Goal: Task Accomplishment & Management: Complete application form

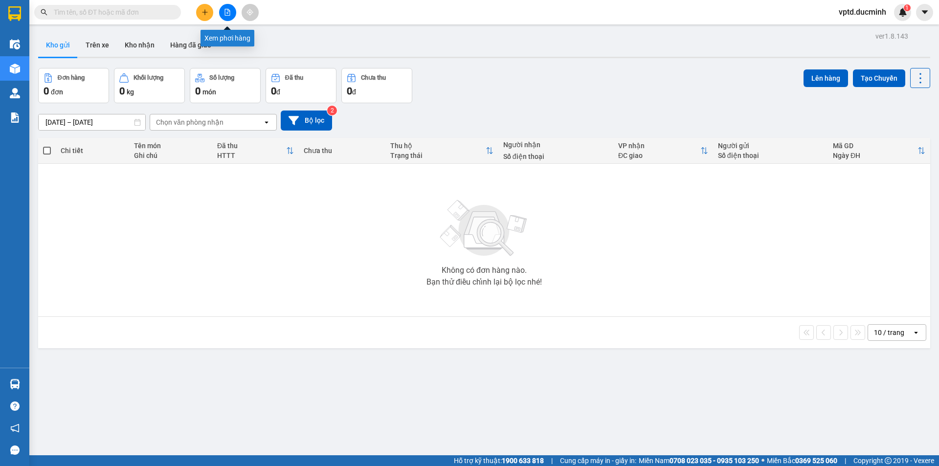
click at [223, 16] on button at bounding box center [227, 12] width 17 height 17
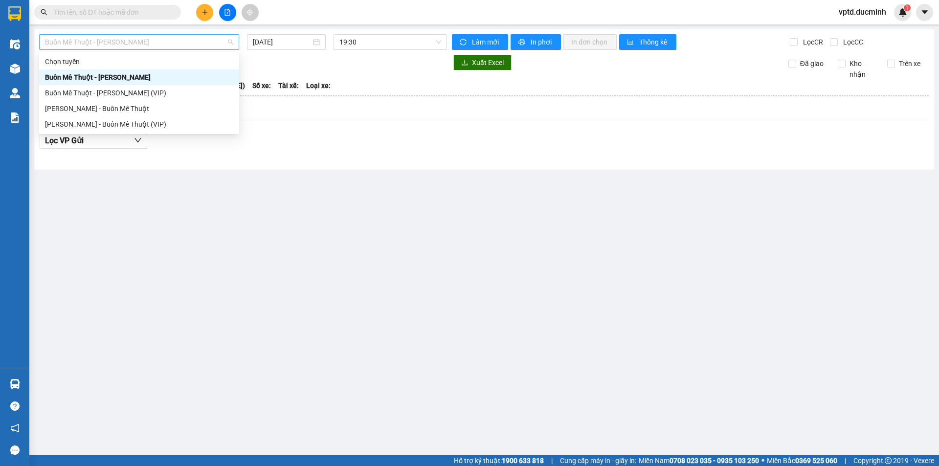
click at [186, 43] on span "Buôn Mê Thuột - [PERSON_NAME]" at bounding box center [139, 42] width 188 height 15
click at [122, 89] on div "Buôn Mê Thuột - [PERSON_NAME] (VIP)" at bounding box center [139, 92] width 188 height 11
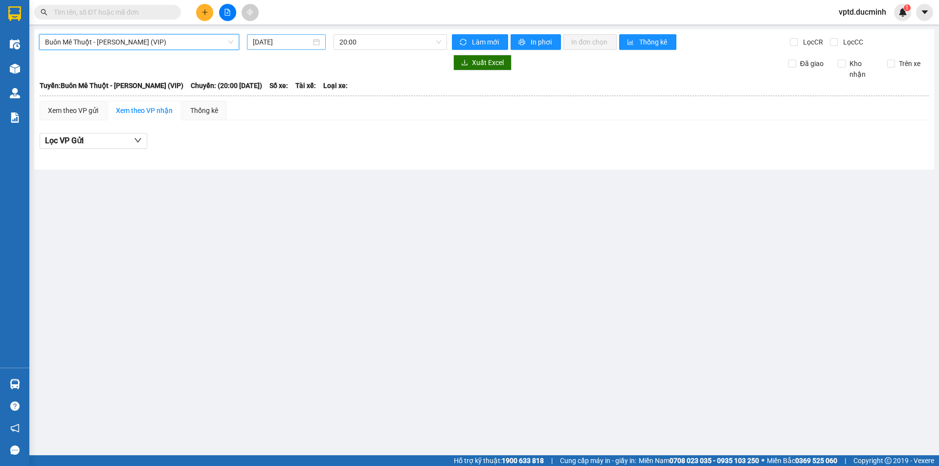
click at [273, 37] on input "[DATE]" at bounding box center [282, 42] width 58 height 11
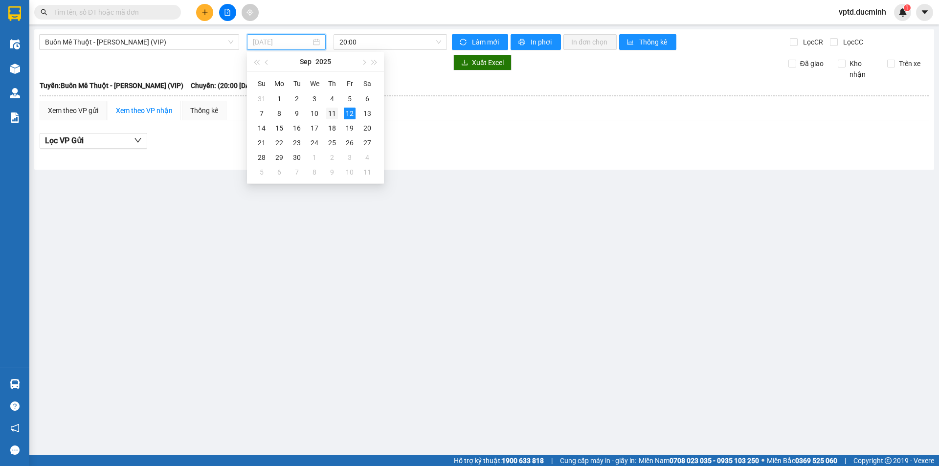
click at [331, 109] on div "11" at bounding box center [332, 114] width 12 height 12
type input "[DATE]"
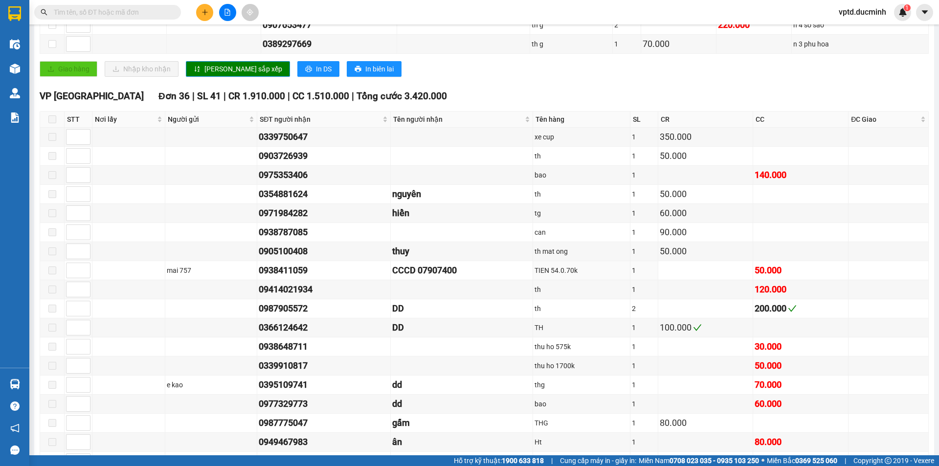
scroll to position [180, 0]
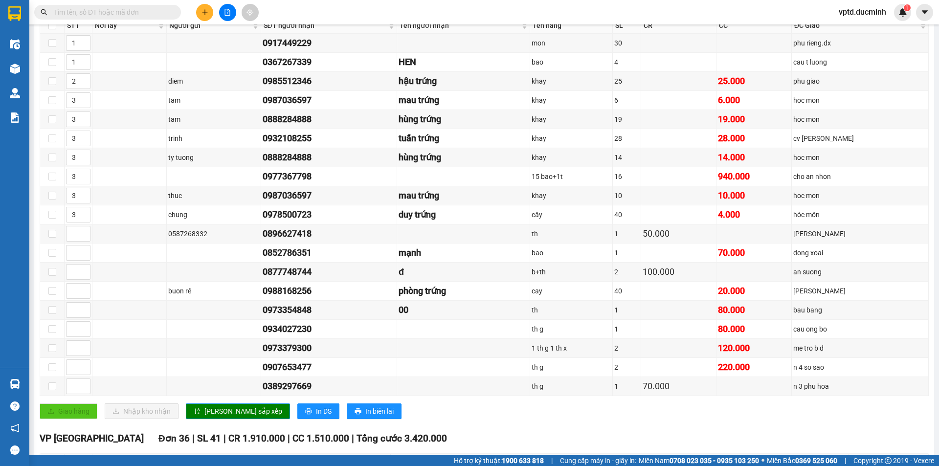
click at [102, 10] on input "text" at bounding box center [111, 12] width 115 height 11
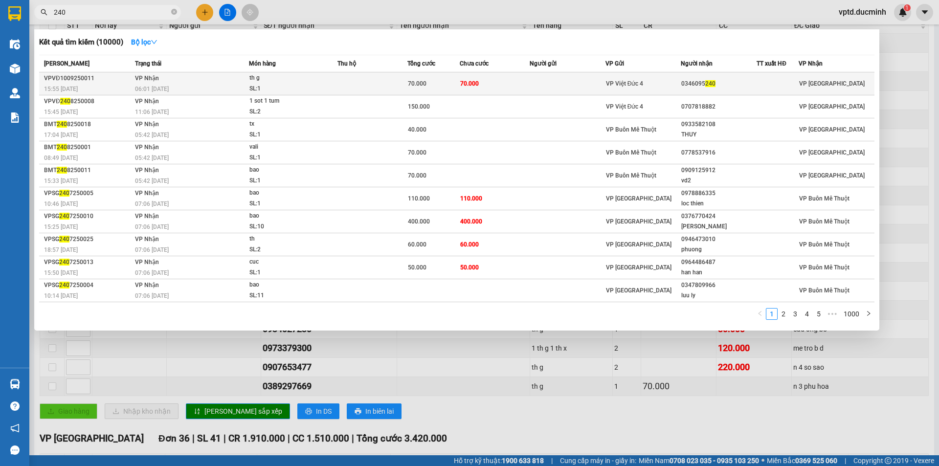
type input "240"
click at [700, 82] on div "0346095 240" at bounding box center [718, 84] width 75 height 10
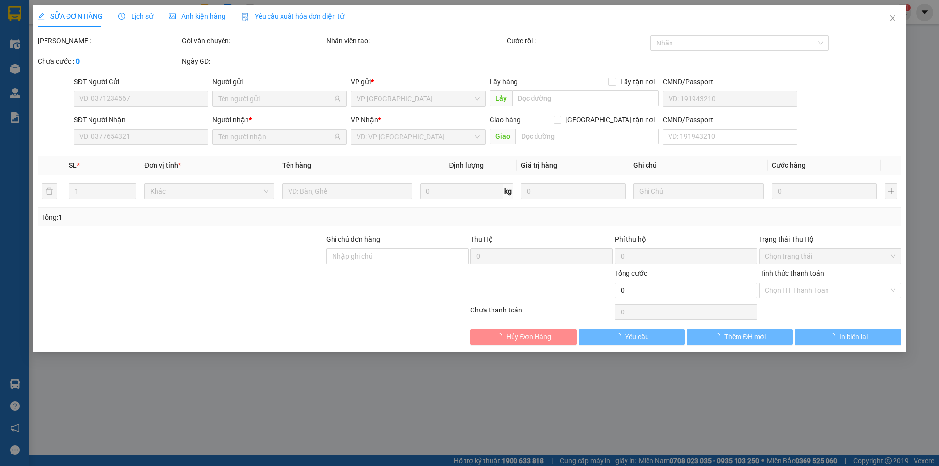
type input "0346095240"
type input "70.000"
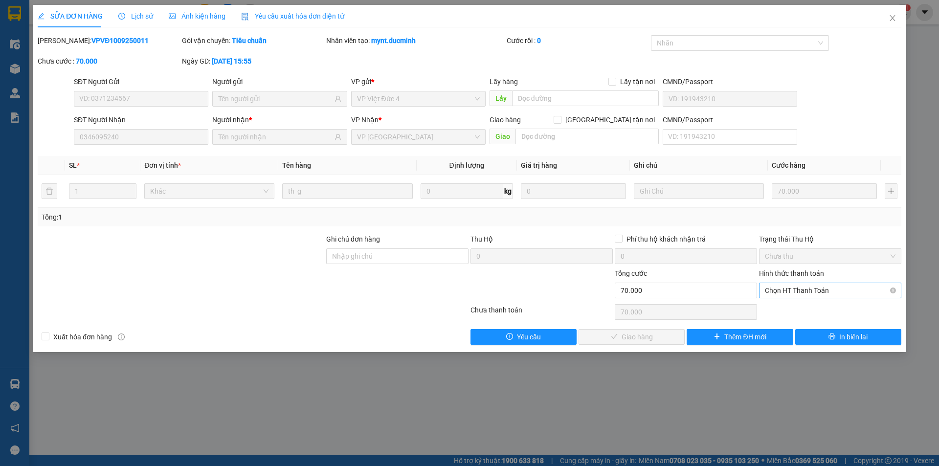
click at [811, 291] on span "Chọn HT Thanh Toán" at bounding box center [829, 290] width 131 height 15
click at [794, 306] on div "Tại văn phòng" at bounding box center [829, 310] width 131 height 11
type input "0"
click at [628, 333] on span "Giao hàng" at bounding box center [636, 336] width 31 height 11
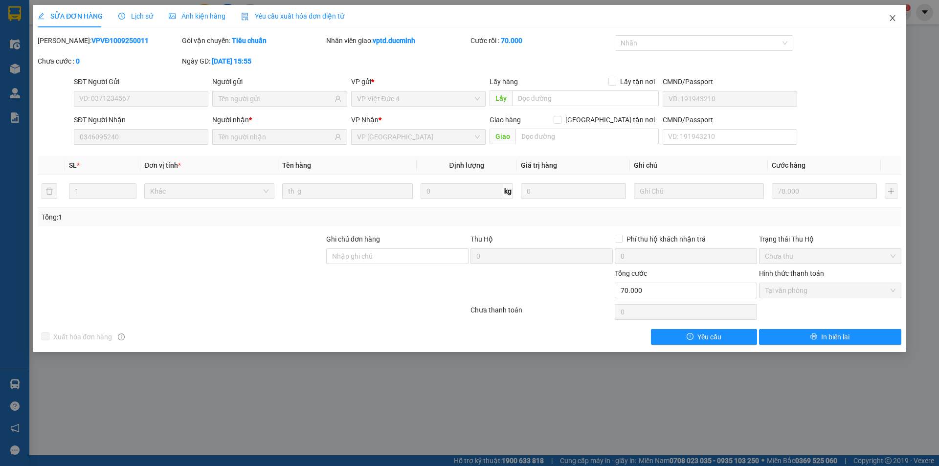
click at [890, 15] on icon "close" at bounding box center [892, 18] width 8 height 8
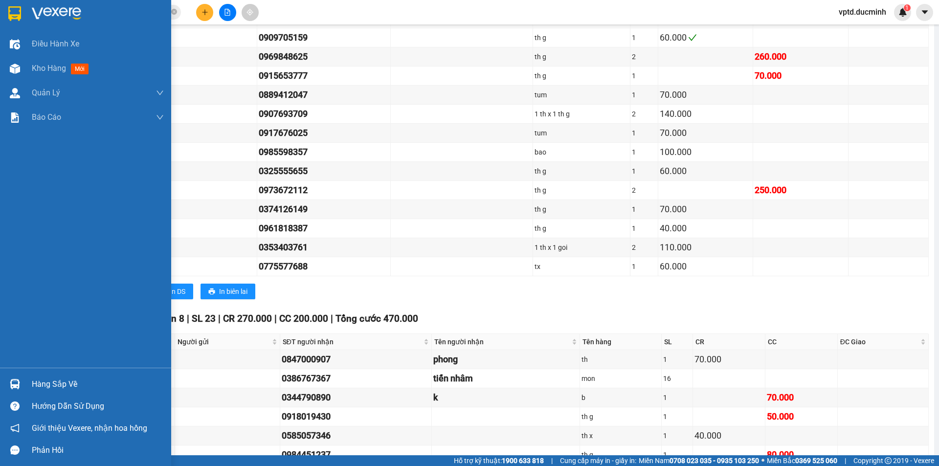
scroll to position [1157, 0]
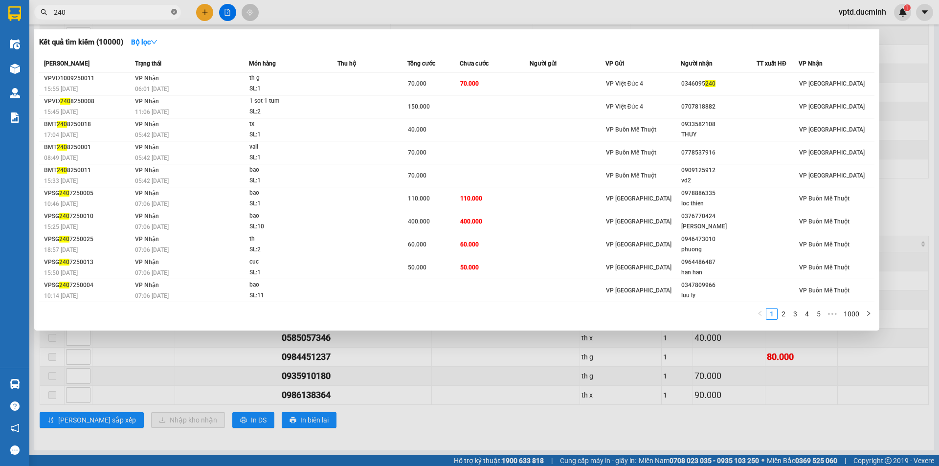
click at [171, 11] on icon "close-circle" at bounding box center [174, 12] width 6 height 6
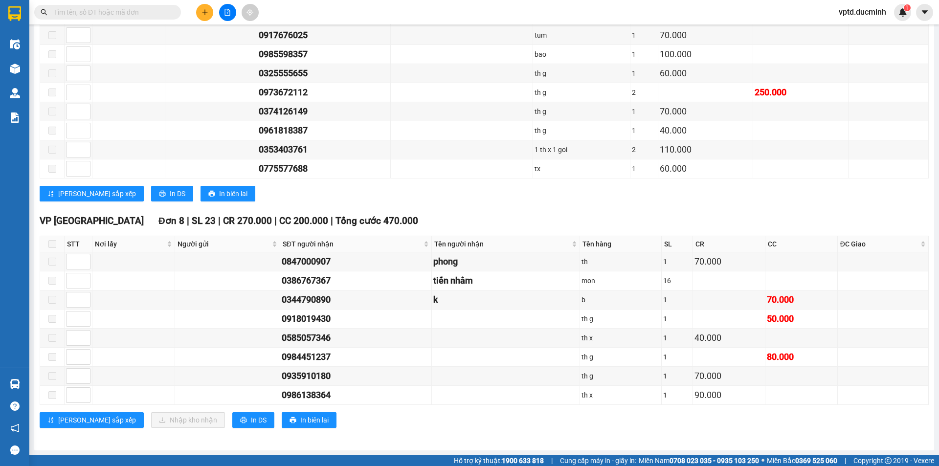
click at [82, 17] on input "text" at bounding box center [111, 12] width 115 height 11
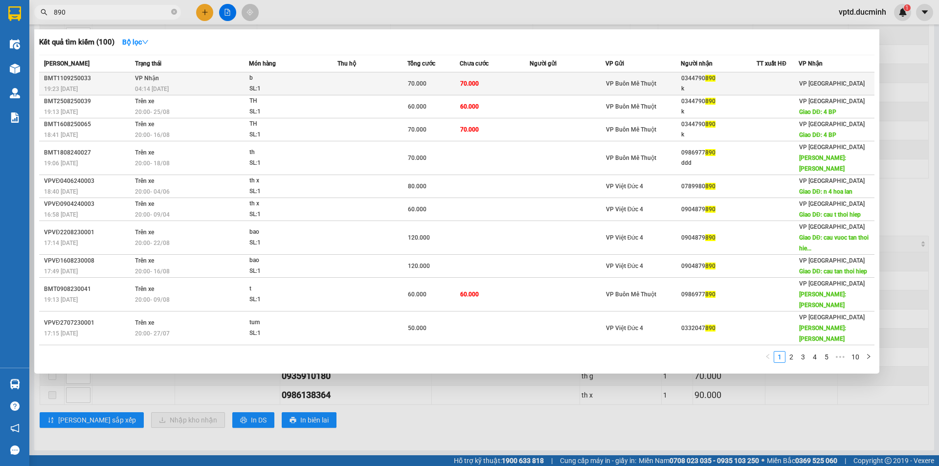
type input "890"
click at [696, 84] on div "k" at bounding box center [718, 89] width 75 height 10
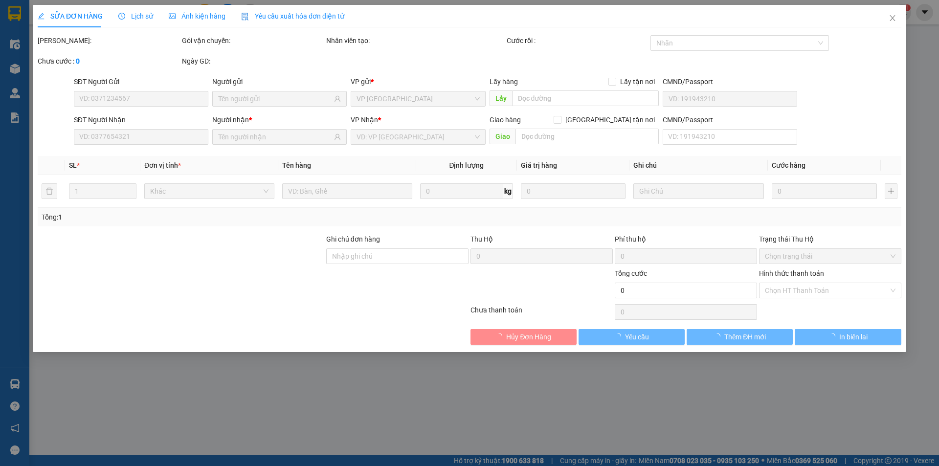
type input "0344790890"
type input "k"
type input "70.000"
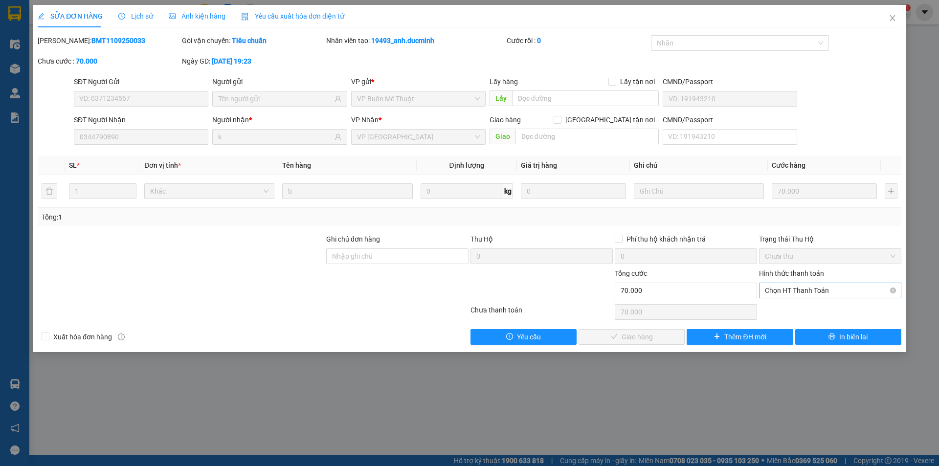
click at [783, 291] on span "Chọn HT Thanh Toán" at bounding box center [829, 290] width 131 height 15
click at [781, 308] on div "Tại văn phòng" at bounding box center [829, 310] width 131 height 11
type input "0"
click at [643, 331] on span "Giao hàng" at bounding box center [636, 336] width 31 height 11
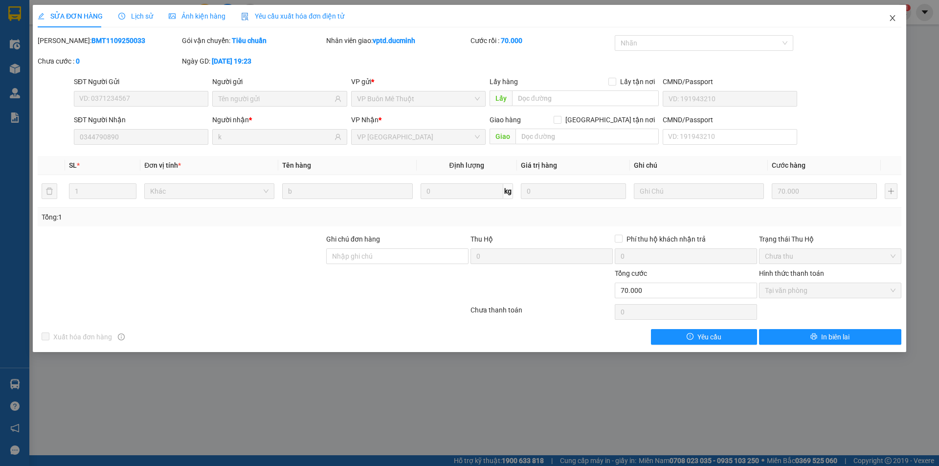
click at [892, 14] on span "Close" at bounding box center [891, 18] width 27 height 27
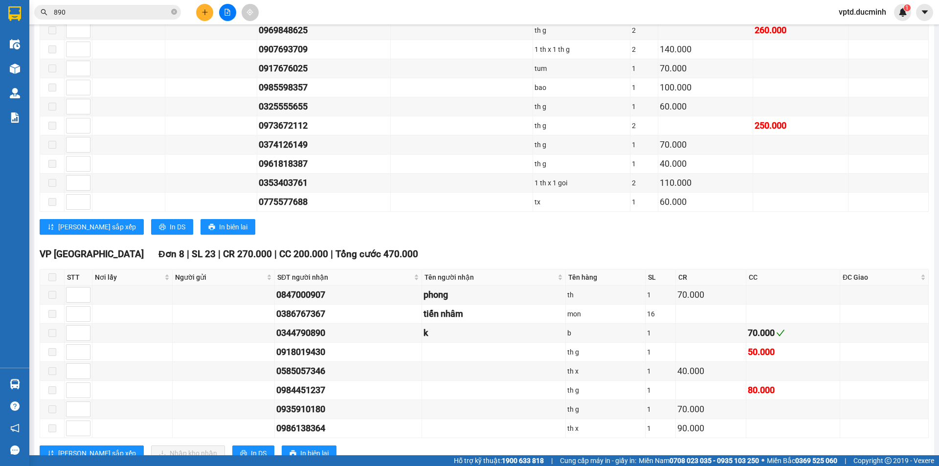
scroll to position [1157, 0]
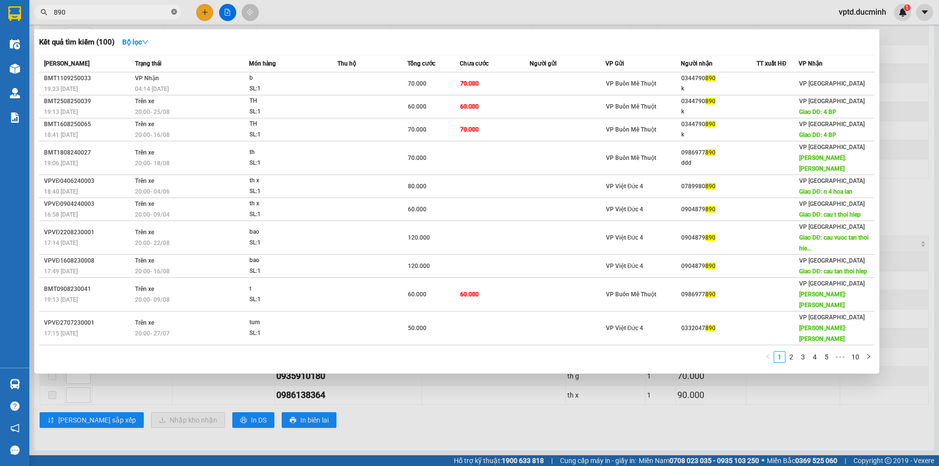
click at [175, 12] on icon "close-circle" at bounding box center [174, 12] width 6 height 6
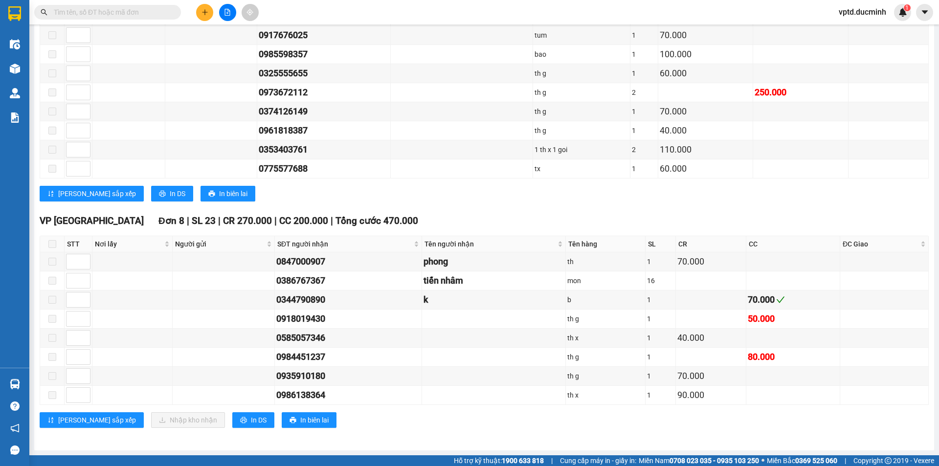
click at [107, 13] on input "text" at bounding box center [111, 12] width 115 height 11
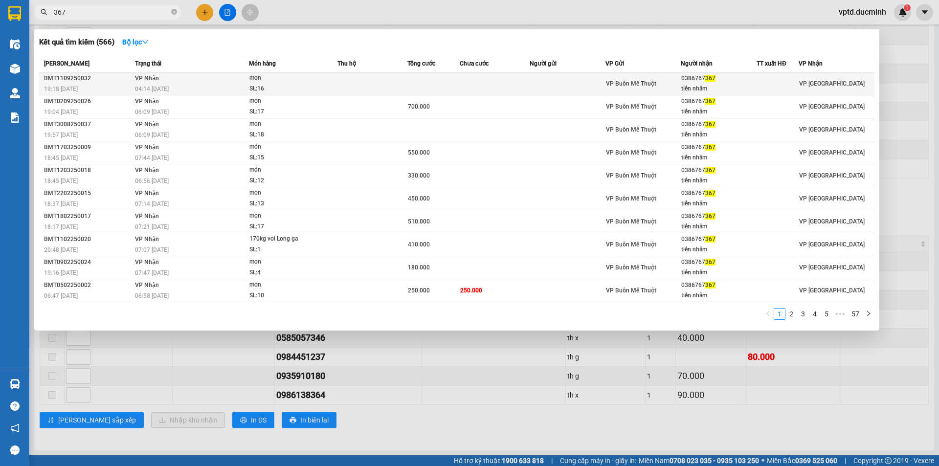
type input "367"
click at [701, 74] on div "0386767 367" at bounding box center [718, 78] width 75 height 10
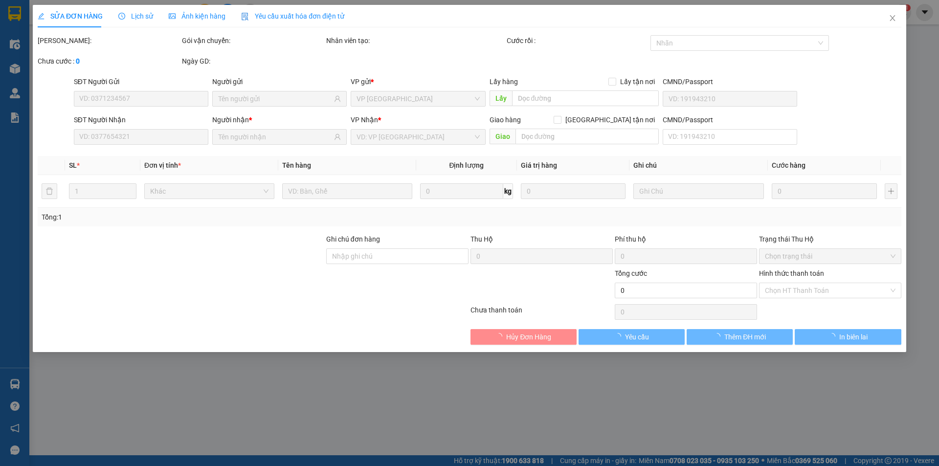
type input "0386767367"
type input "tiến nhâm"
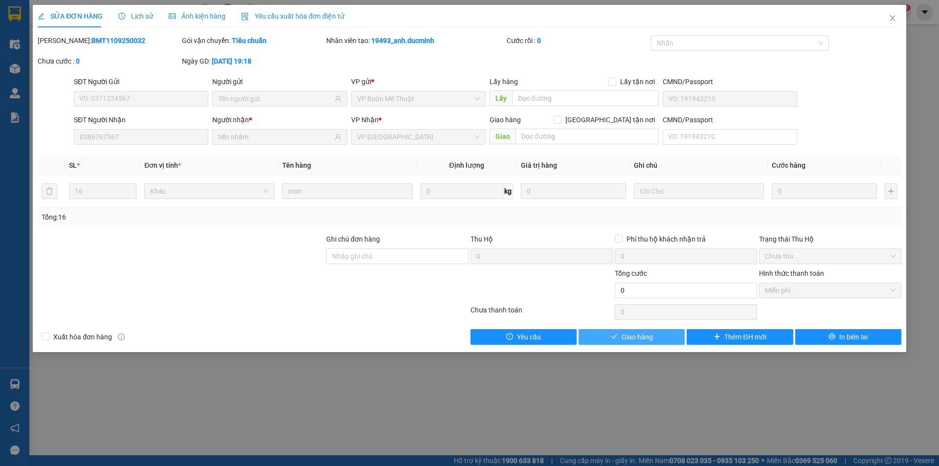
click at [651, 341] on span "Giao hàng" at bounding box center [636, 336] width 31 height 11
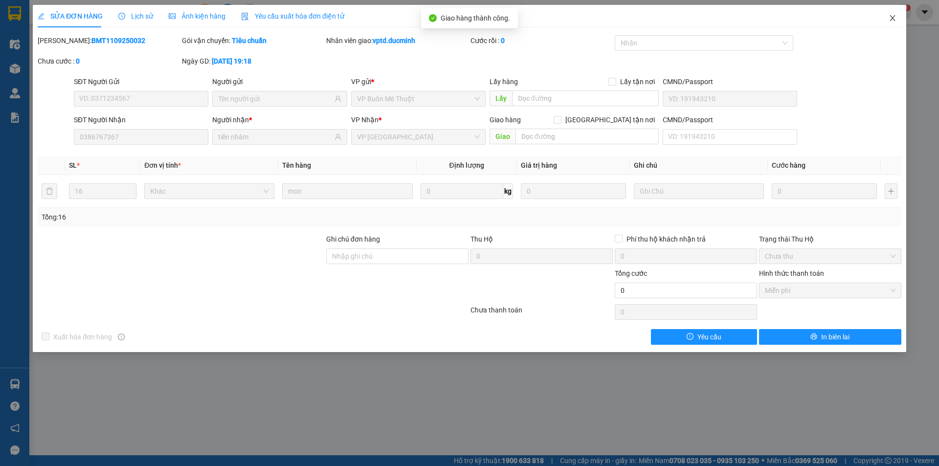
click at [894, 19] on icon "close" at bounding box center [892, 18] width 8 height 8
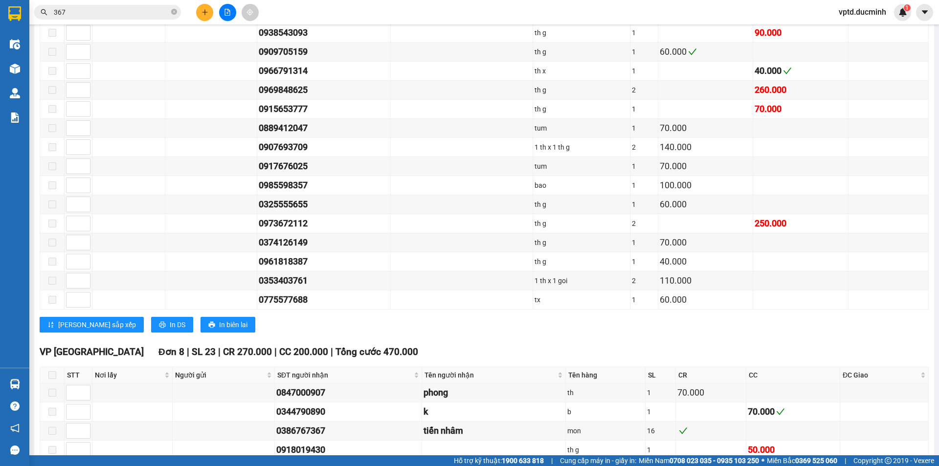
scroll to position [1124, 0]
